Goal: Information Seeking & Learning: Understand process/instructions

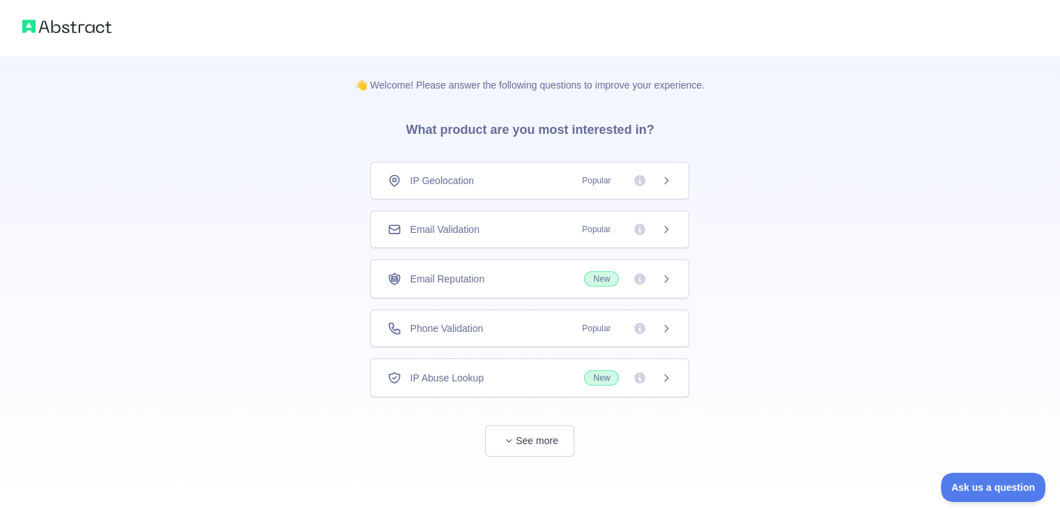
click at [672, 229] on icon at bounding box center [666, 229] width 11 height 11
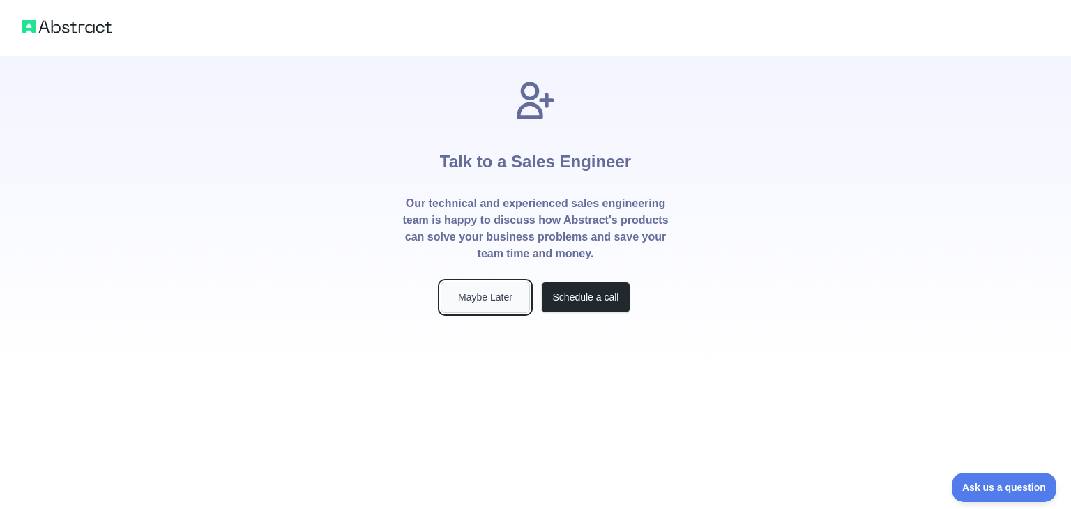
click at [510, 291] on button "Maybe Later" at bounding box center [485, 297] width 89 height 31
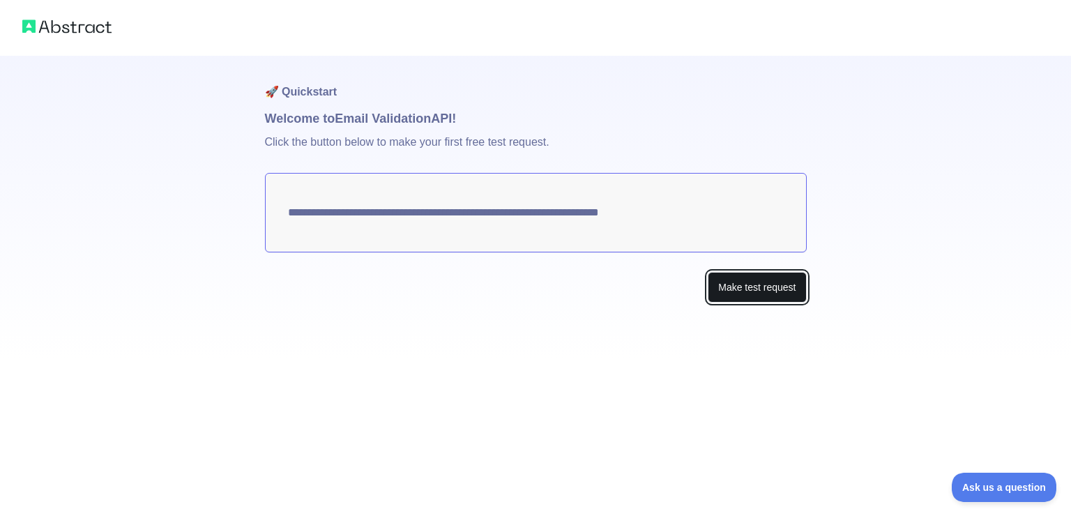
click at [722, 277] on button "Make test request" at bounding box center [757, 287] width 98 height 31
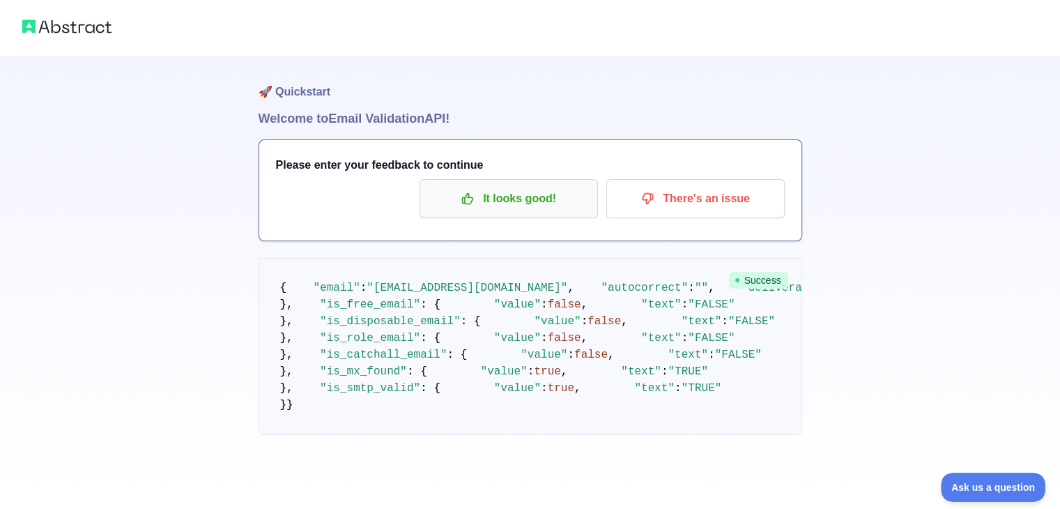
scroll to position [1, 0]
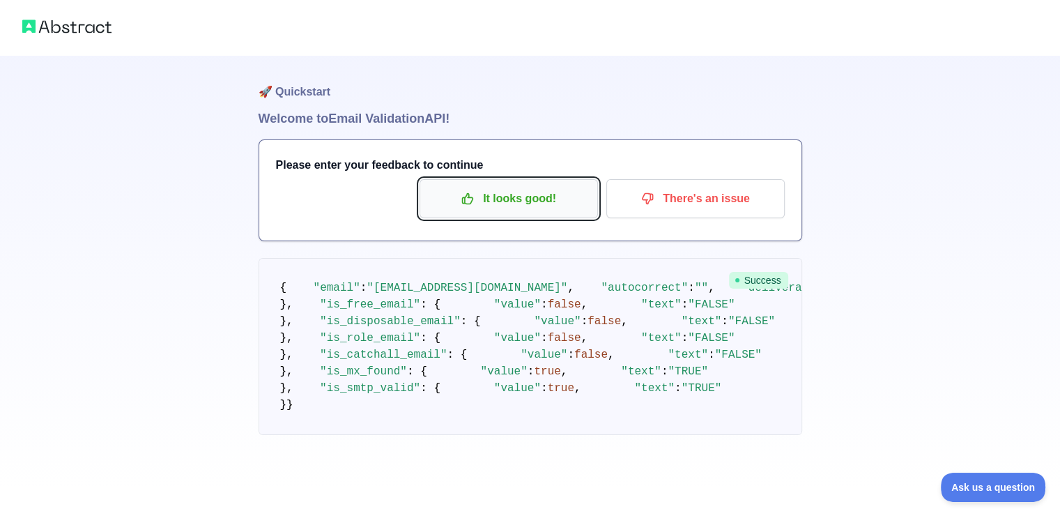
click at [555, 213] on button "It looks good!" at bounding box center [509, 198] width 178 height 39
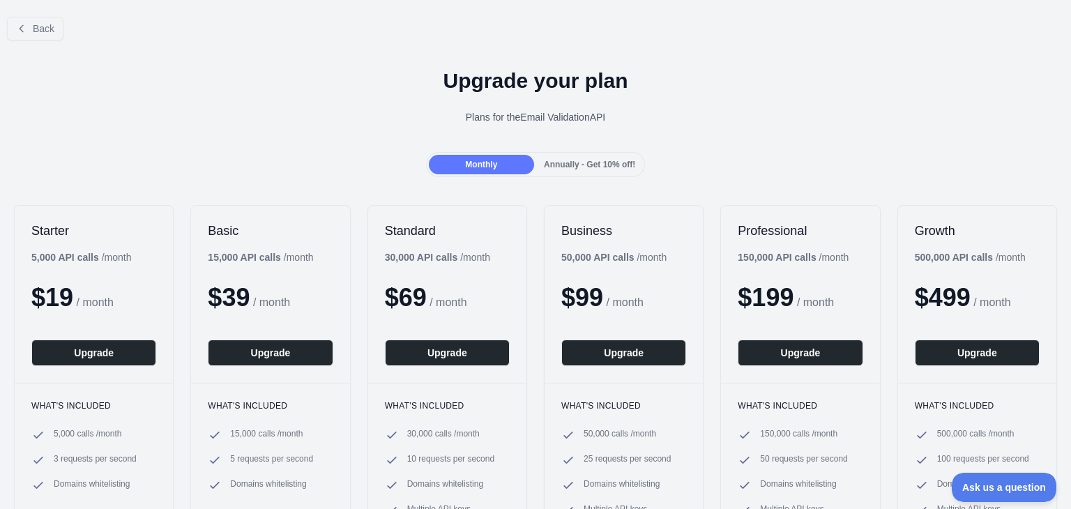
click at [555, 165] on span "Annually - Get 10% off!" at bounding box center [589, 165] width 91 height 10
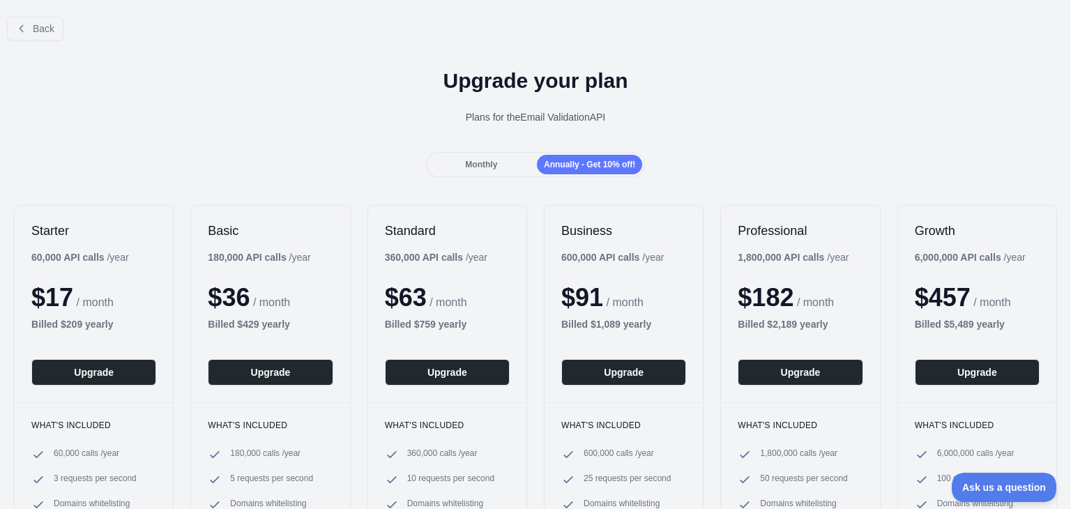
click at [476, 165] on span "Monthly" at bounding box center [481, 165] width 32 height 10
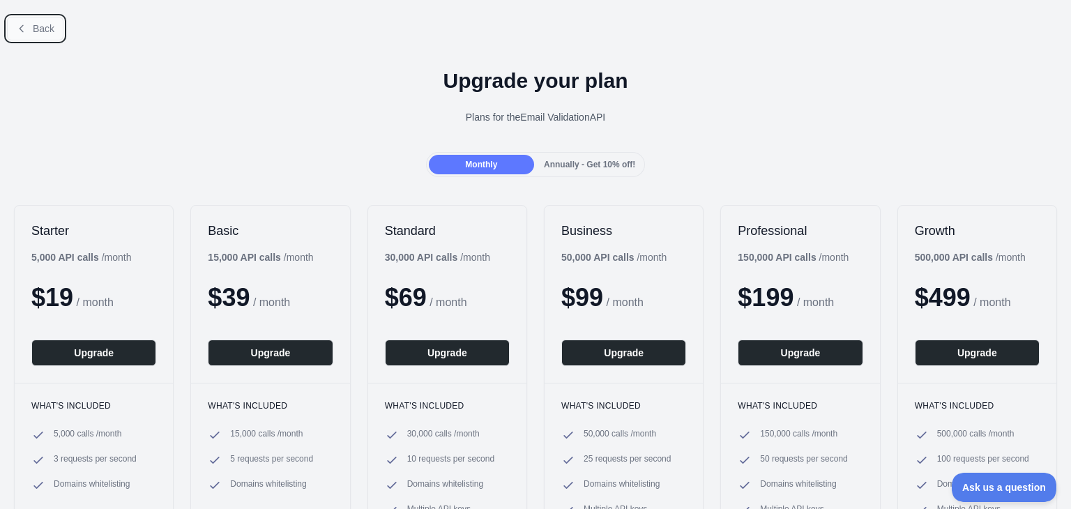
click at [25, 31] on icon at bounding box center [21, 28] width 11 height 11
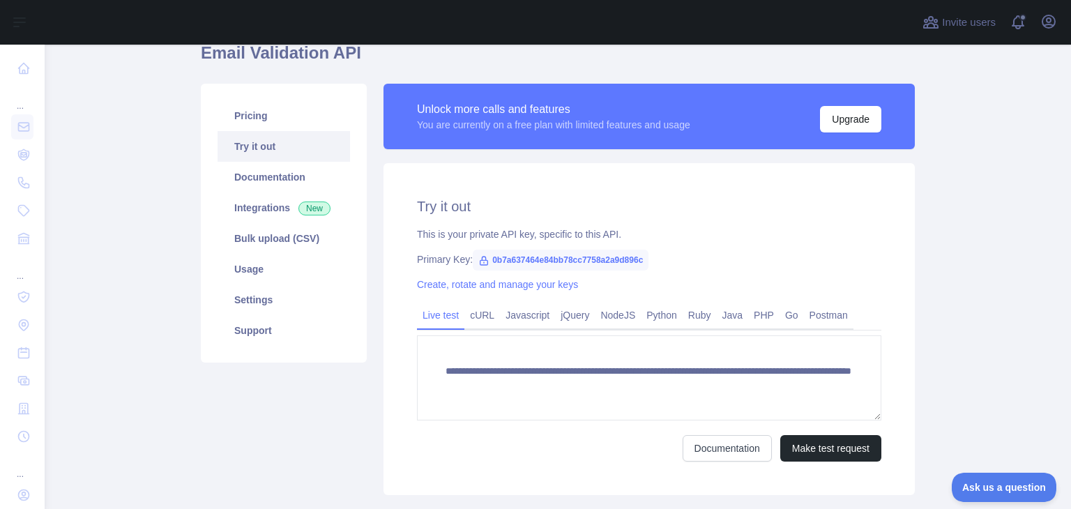
scroll to position [111, 0]
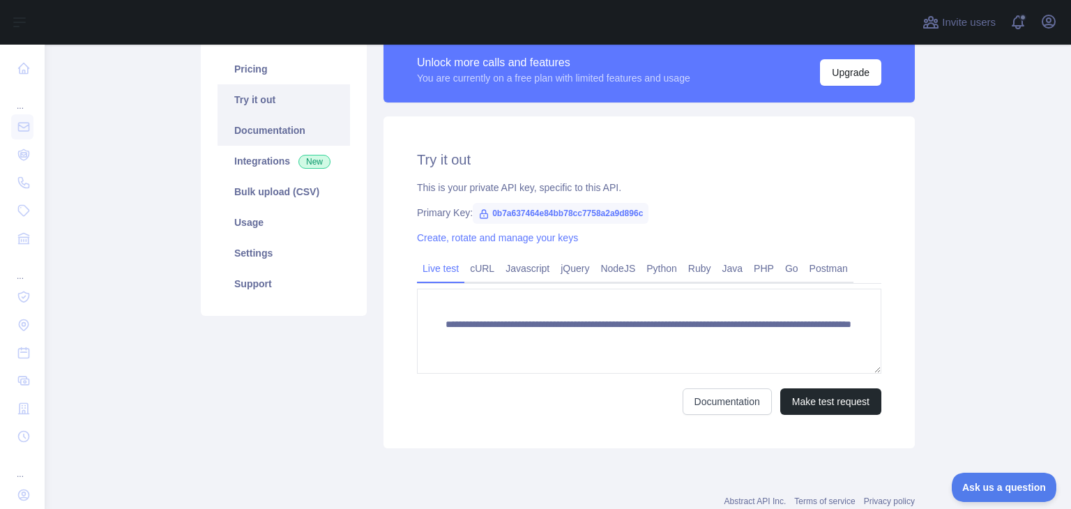
click at [286, 141] on link "Documentation" at bounding box center [283, 130] width 132 height 31
drag, startPoint x: 559, startPoint y: 221, endPoint x: 559, endPoint y: 213, distance: 8.4
click at [559, 213] on span "0b7a637464e84bb78cc7758a2a9d896c" at bounding box center [561, 213] width 176 height 21
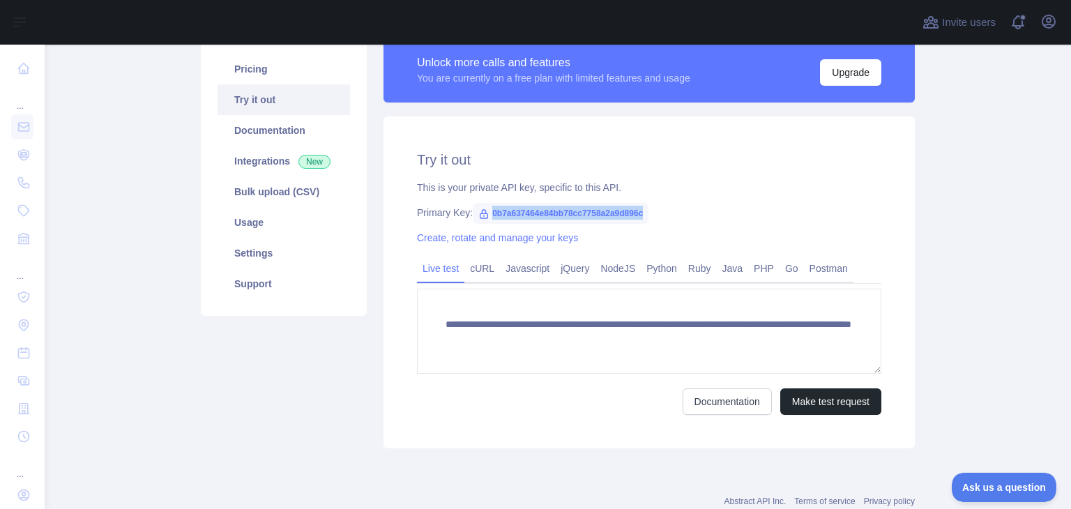
copy span "0b7a637464e84bb78cc7758a2a9d896c"
click at [598, 212] on span "0b7a637464e84bb78cc7758a2a9d896c" at bounding box center [561, 213] width 176 height 21
click at [594, 139] on div "**********" at bounding box center [648, 282] width 531 height 332
